Goal: Information Seeking & Learning: Learn about a topic

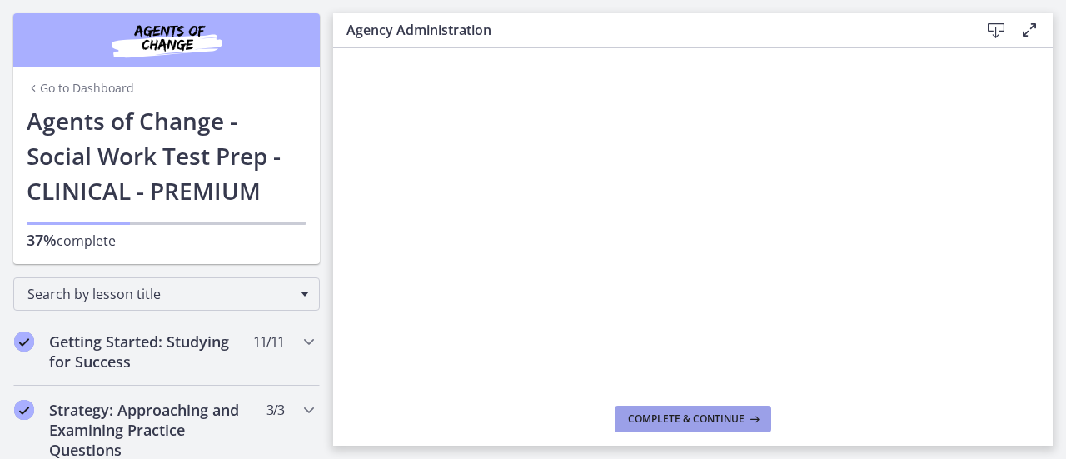
click at [716, 426] on span "Complete & continue" at bounding box center [686, 418] width 117 height 13
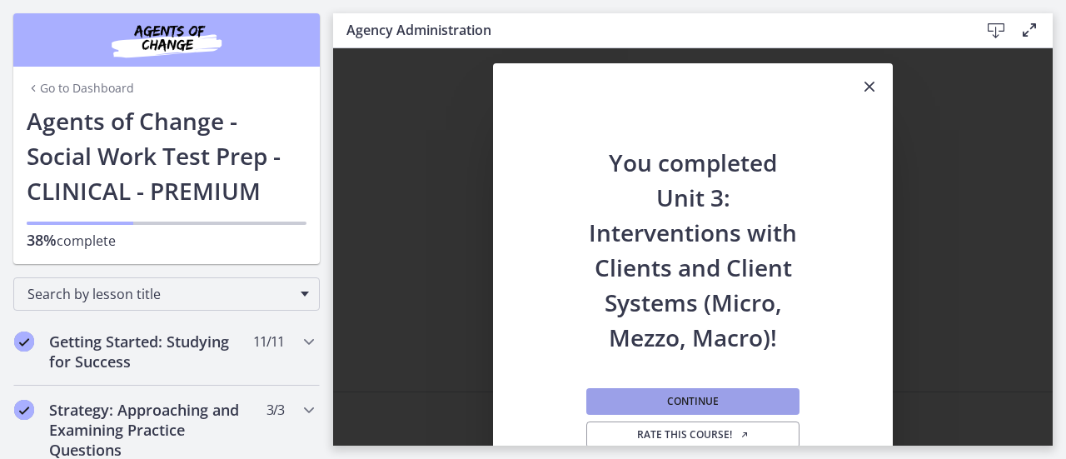
click at [752, 397] on button "Continue" at bounding box center [692, 401] width 213 height 27
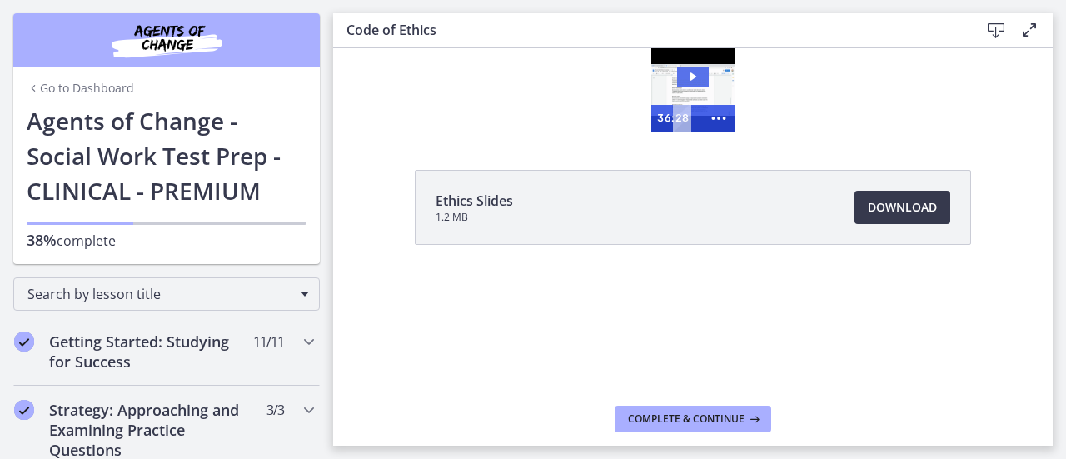
click at [691, 67] on icon "Play Video: cbe64g9t4o1cl02sihb0.mp4" at bounding box center [693, 77] width 32 height 20
click at [716, 117] on icon "Show more buttons" at bounding box center [719, 118] width 38 height 32
click at [686, 114] on icon "Fullscreen" at bounding box center [687, 118] width 32 height 27
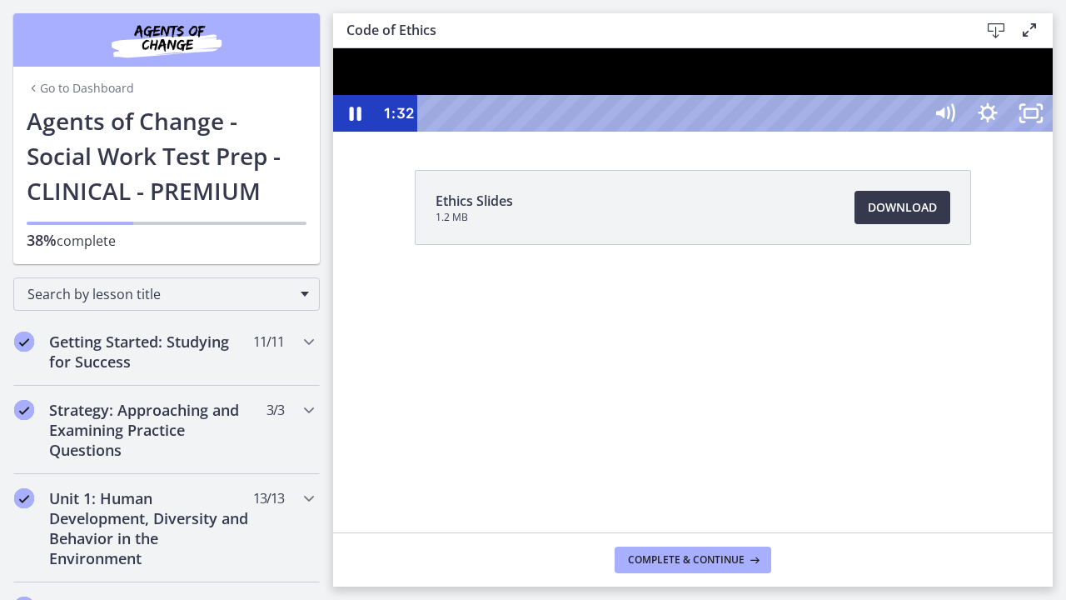
drag, startPoint x: 887, startPoint y: 529, endPoint x: 858, endPoint y: 445, distance: 89.0
click at [858, 132] on div at bounding box center [693, 89] width 720 height 83
click at [893, 132] on div at bounding box center [693, 89] width 720 height 83
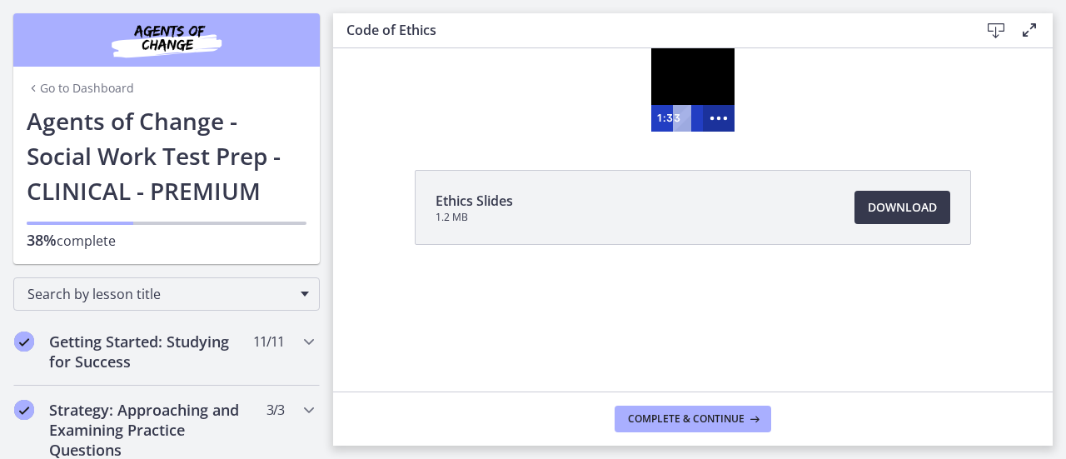
click at [710, 116] on icon "Show more buttons" at bounding box center [719, 118] width 38 height 32
click at [693, 117] on icon "Fullscreen" at bounding box center [687, 118] width 38 height 32
click at [689, 114] on rect "Fullscreen" at bounding box center [687, 117] width 12 height 7
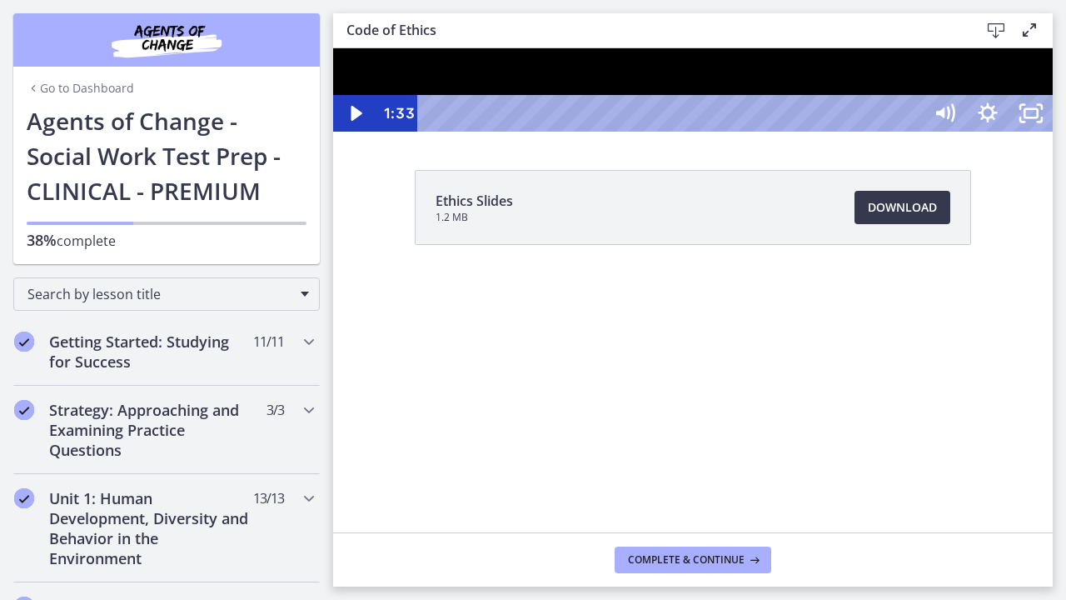
click at [1022, 132] on div at bounding box center [693, 89] width 720 height 83
click at [786, 132] on div at bounding box center [693, 89] width 720 height 83
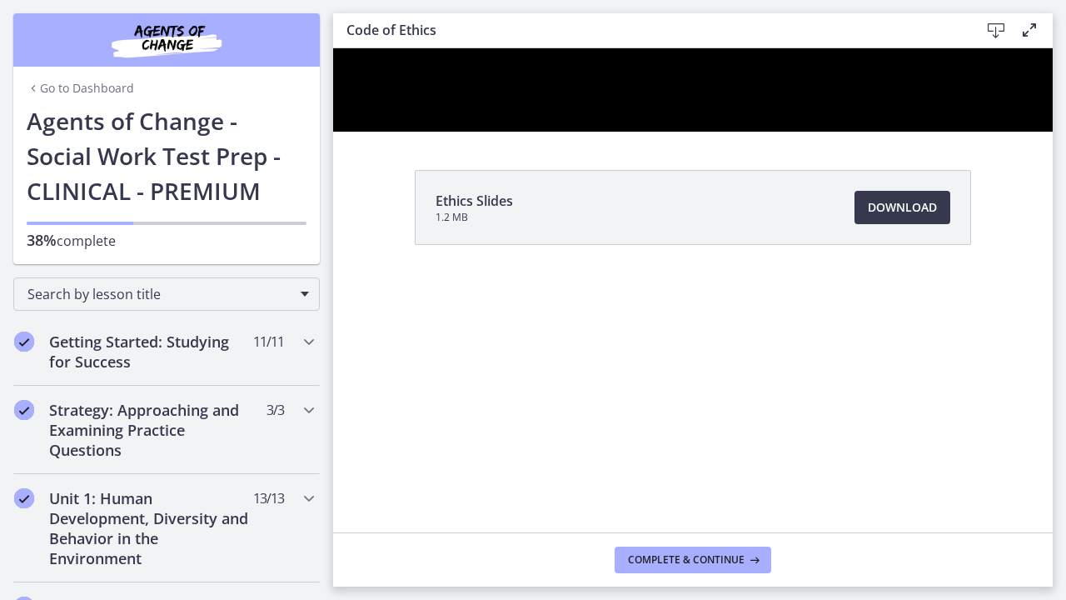
click at [786, 132] on div at bounding box center [693, 89] width 720 height 83
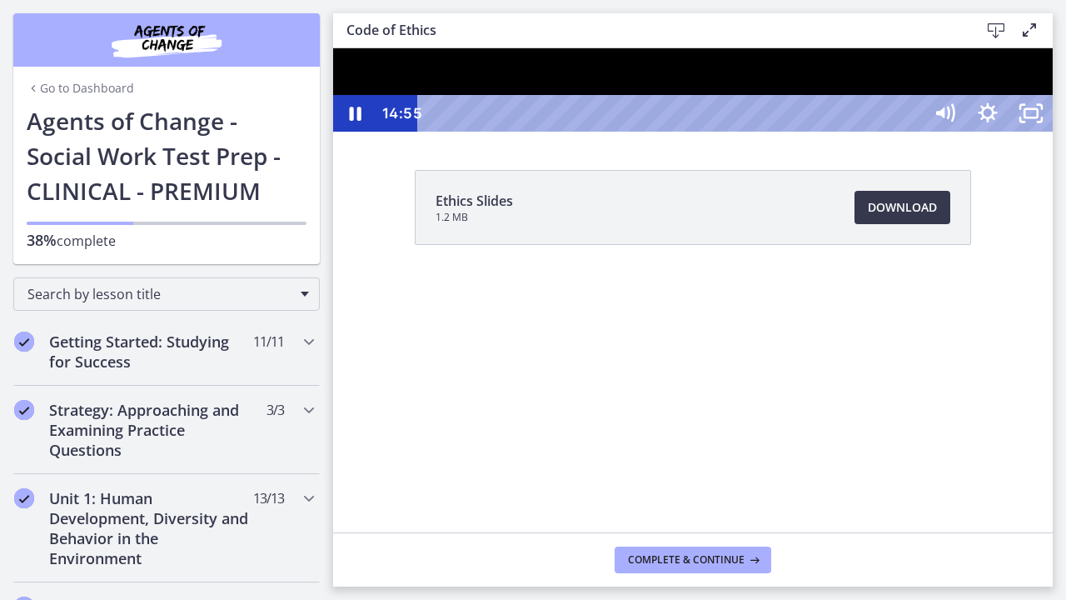
click at [786, 132] on div at bounding box center [693, 89] width 720 height 83
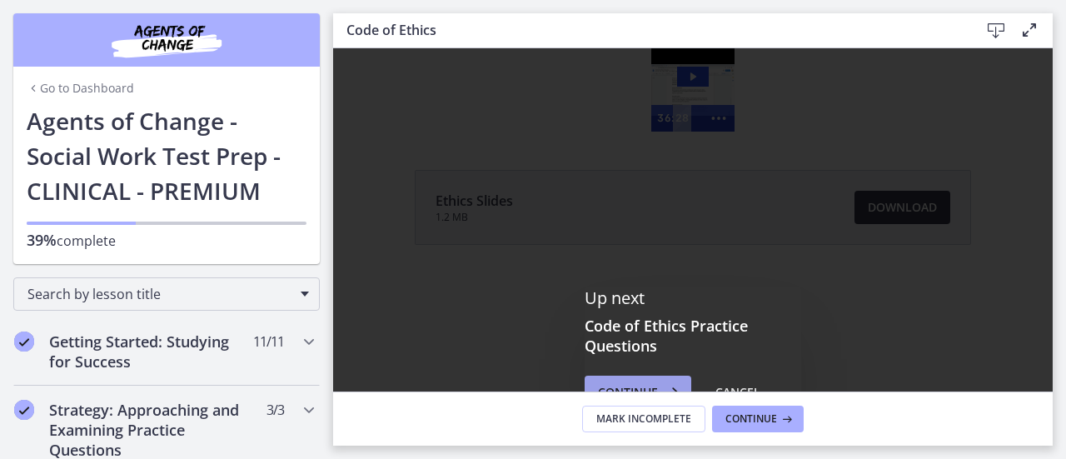
click at [620, 382] on span "Continue" at bounding box center [628, 392] width 60 height 20
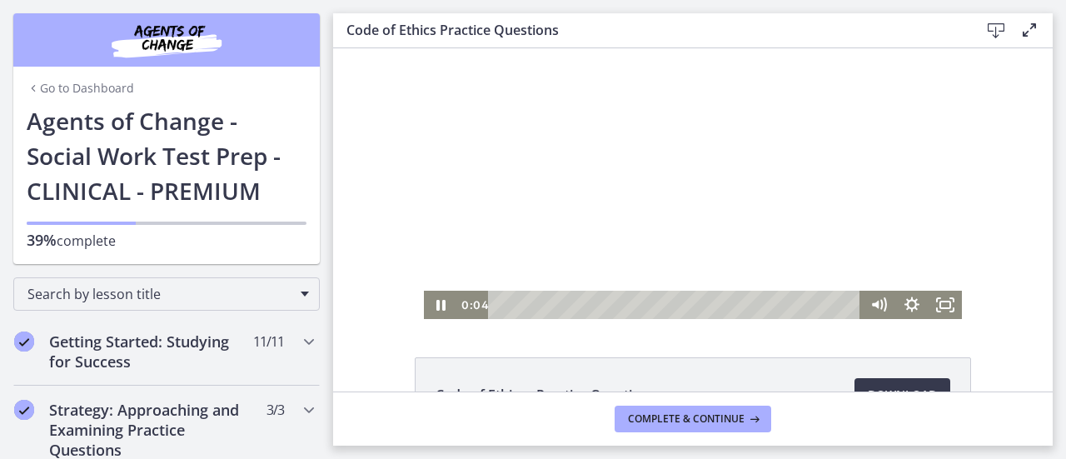
click at [810, 147] on div at bounding box center [693, 183] width 538 height 271
